Goal: Transaction & Acquisition: Purchase product/service

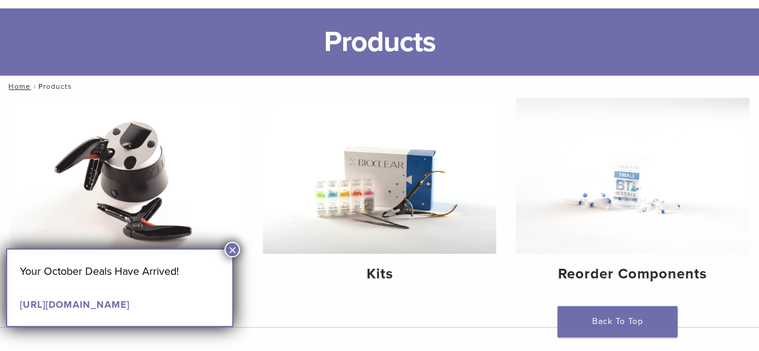
scroll to position [60, 0]
click at [232, 251] on button "×" at bounding box center [232, 250] width 16 height 16
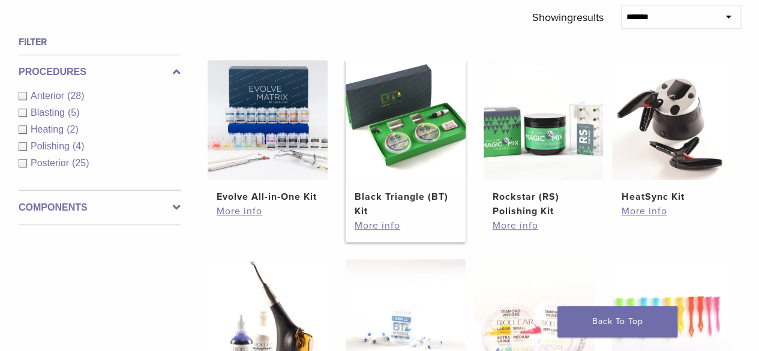
scroll to position [240, 0]
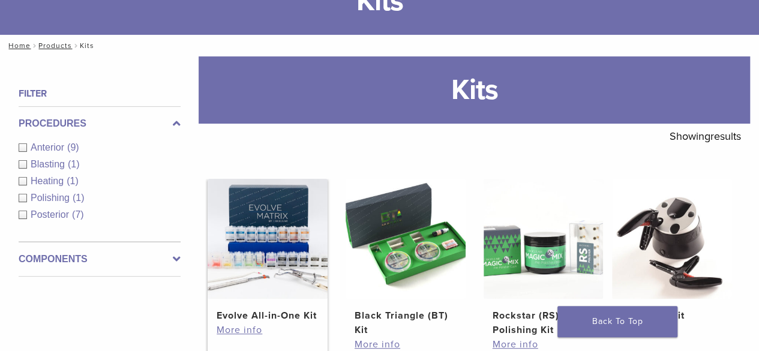
scroll to position [120, 0]
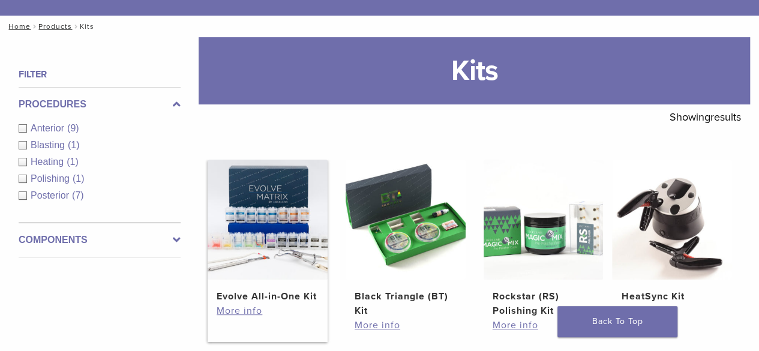
click at [269, 205] on img at bounding box center [268, 220] width 120 height 120
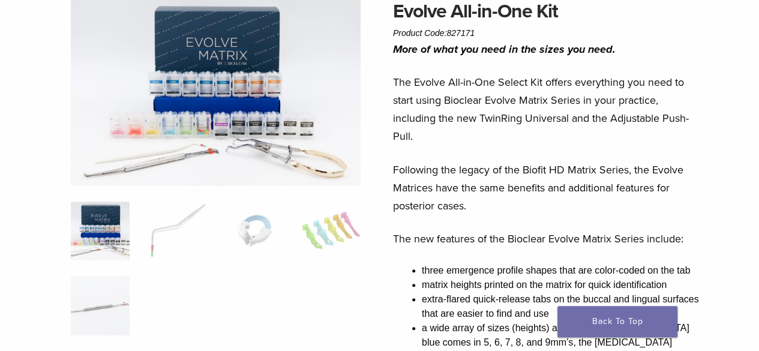
scroll to position [120, 0]
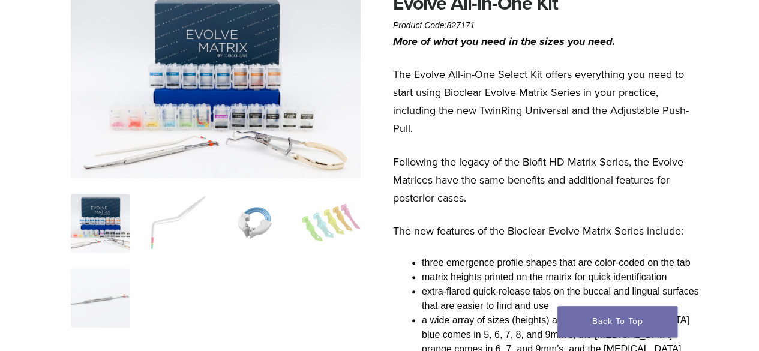
click at [269, 228] on img at bounding box center [254, 223] width 59 height 59
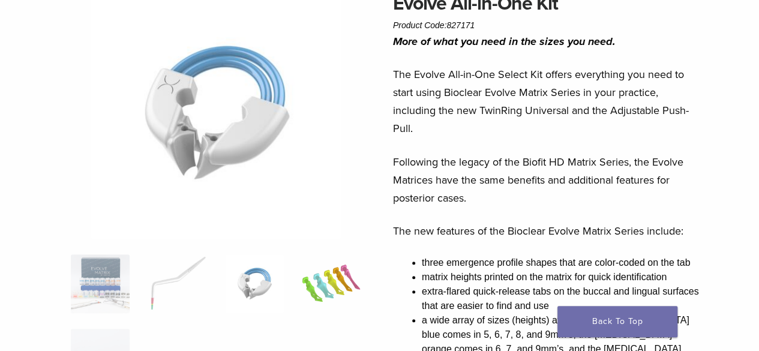
click at [313, 277] on img at bounding box center [331, 283] width 59 height 59
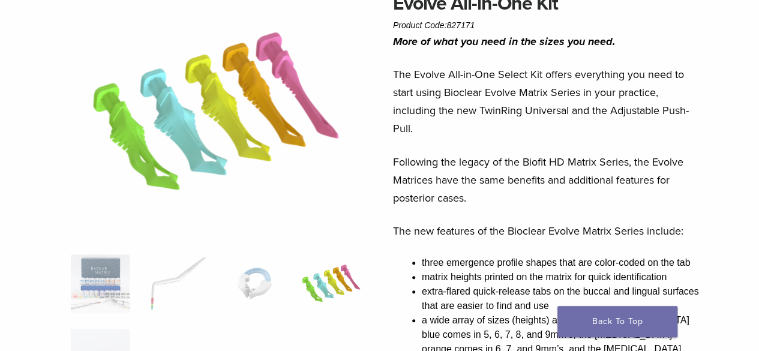
click at [214, 269] on ol at bounding box center [216, 328] width 308 height 149
click at [173, 262] on img at bounding box center [177, 283] width 59 height 59
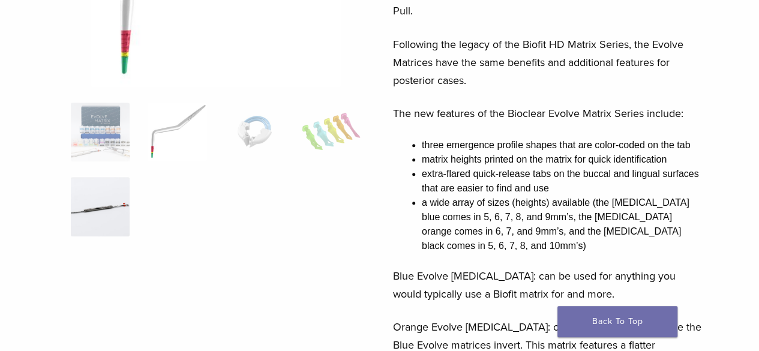
scroll to position [240, 0]
